Goal: Information Seeking & Learning: Learn about a topic

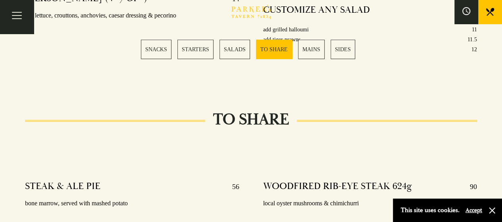
scroll to position [1163, 0]
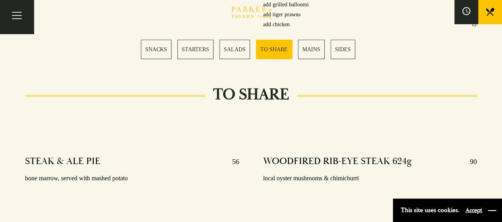
click at [491, 209] on button "button" at bounding box center [492, 210] width 8 height 8
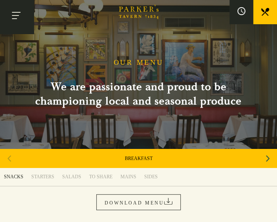
drag, startPoint x: 15, startPoint y: 15, endPoint x: 21, endPoint y: 23, distance: 10.2
click at [15, 15] on button "Toggle navigation" at bounding box center [17, 17] width 34 height 34
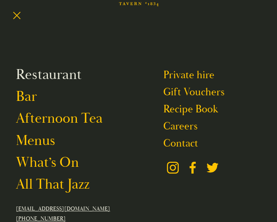
click at [49, 73] on link "Restaurant" at bounding box center [49, 74] width 66 height 17
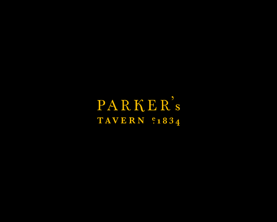
scroll to position [145, 0]
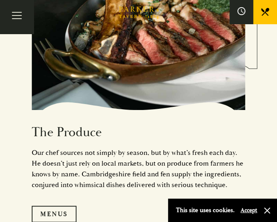
scroll to position [1017, 0]
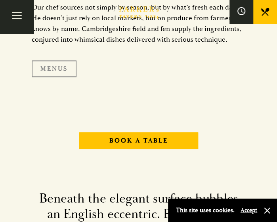
click at [56, 73] on link "Menus" at bounding box center [54, 68] width 45 height 17
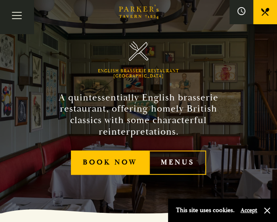
scroll to position [0, 0]
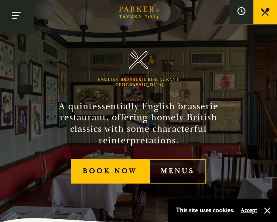
click at [15, 13] on button "Toggle navigation" at bounding box center [17, 17] width 34 height 34
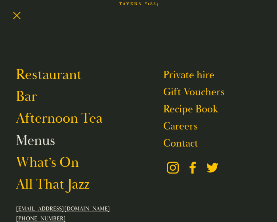
click at [38, 142] on link "Menus" at bounding box center [35, 140] width 39 height 17
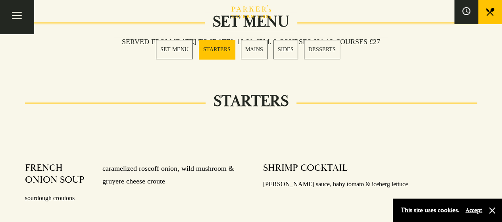
scroll to position [145, 0]
